Goal: Information Seeking & Learning: Understand process/instructions

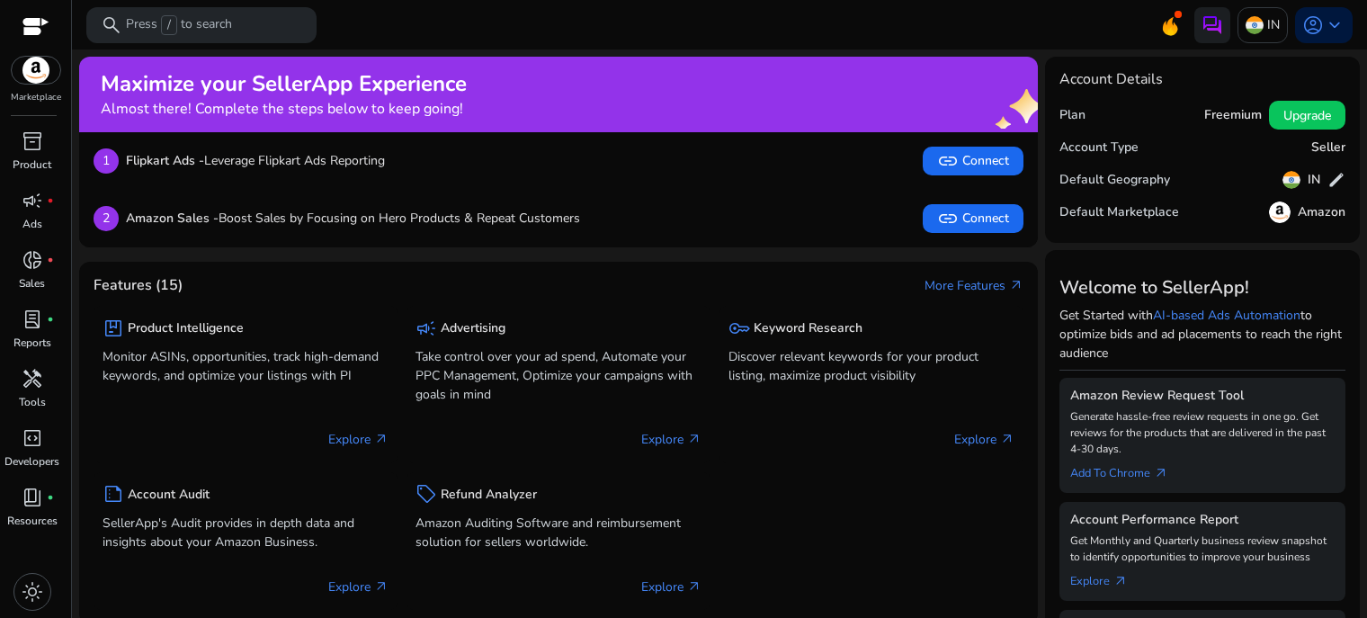
click at [466, 78] on h2 "Maximize your SellerApp Experience" at bounding box center [284, 84] width 366 height 26
click at [201, 25] on p "Press / to search" at bounding box center [179, 25] width 106 height 20
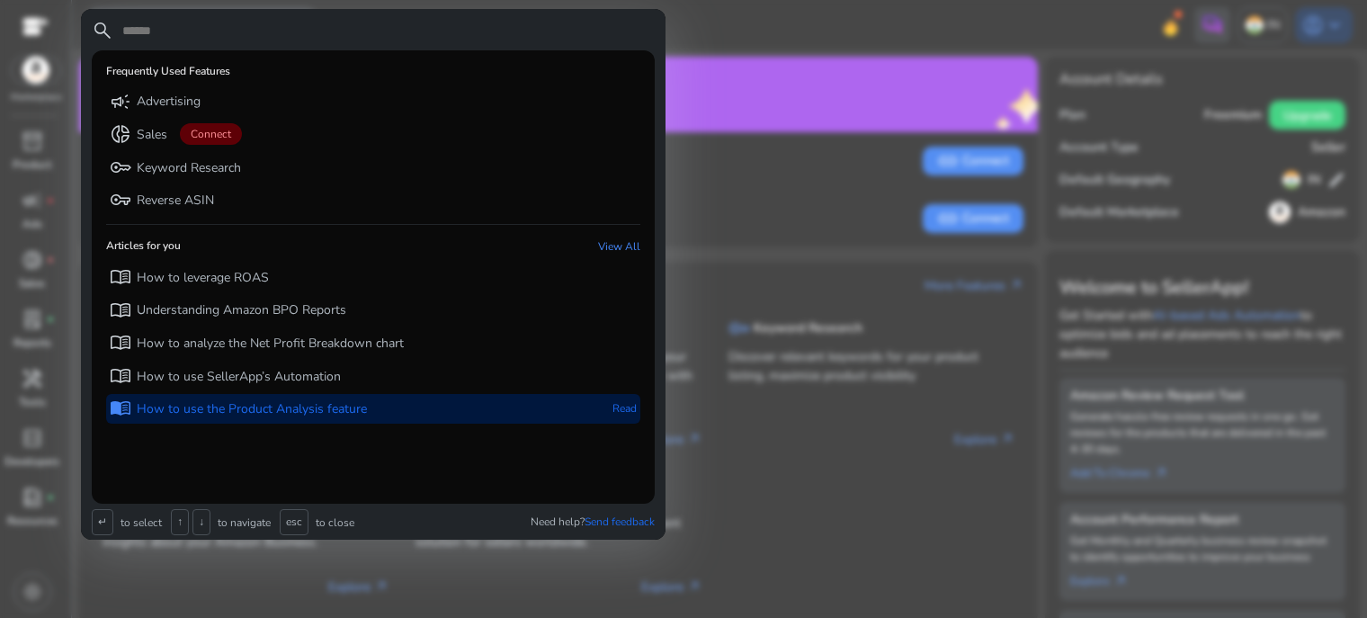
click at [230, 415] on p "How to use the Product Analysis feature" at bounding box center [252, 409] width 230 height 18
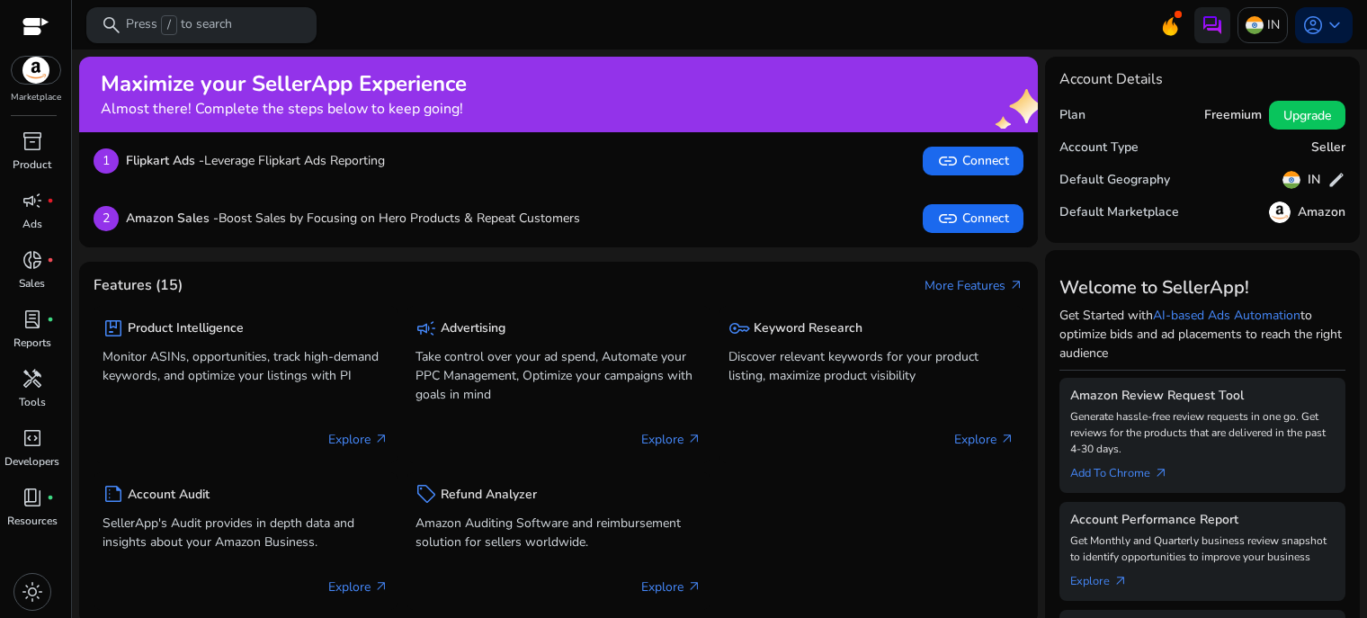
click at [174, 24] on span "/" at bounding box center [169, 25] width 16 height 20
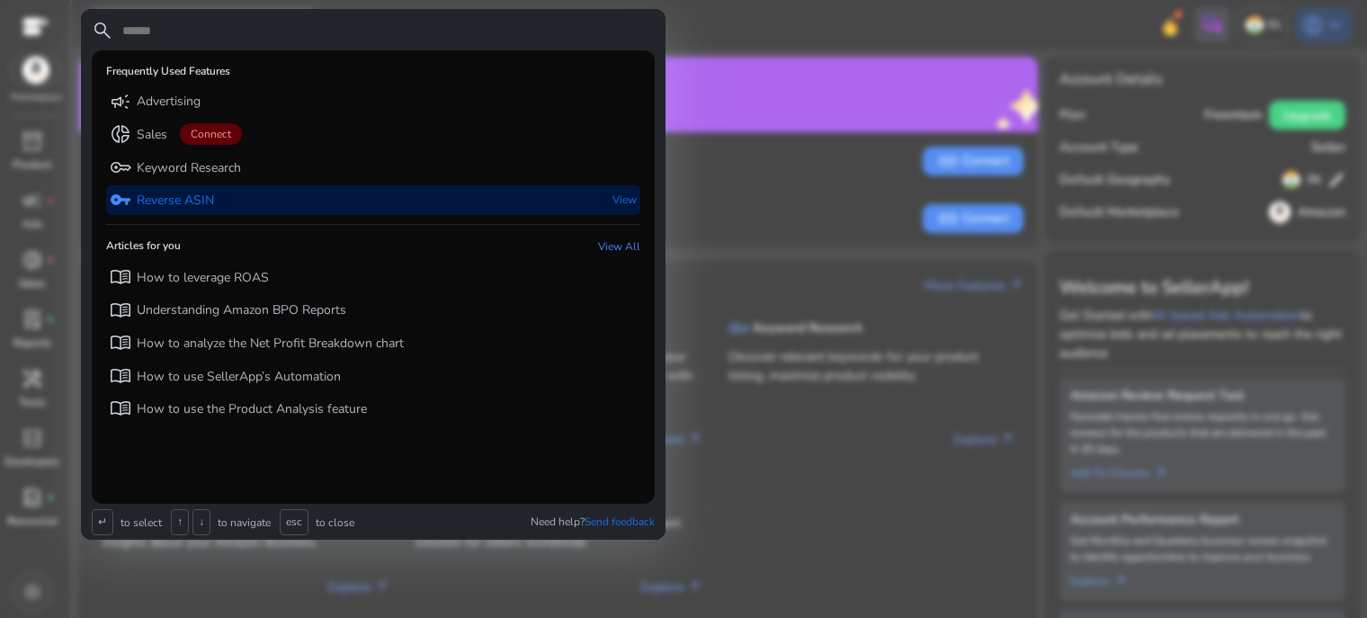
click at [203, 197] on p "Reverse ASIN" at bounding box center [175, 201] width 77 height 18
